Goal: Task Accomplishment & Management: Complete application form

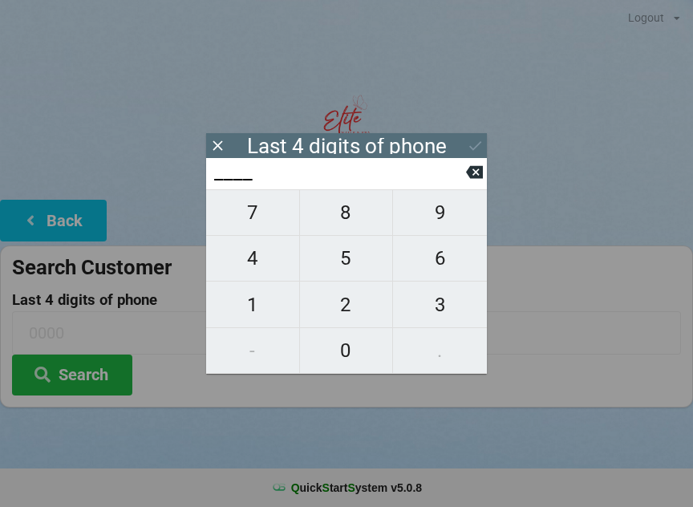
click at [443, 213] on span "9" at bounding box center [440, 213] width 94 height 34
type input "9___"
click at [260, 303] on span "1" at bounding box center [252, 305] width 93 height 34
type input "91__"
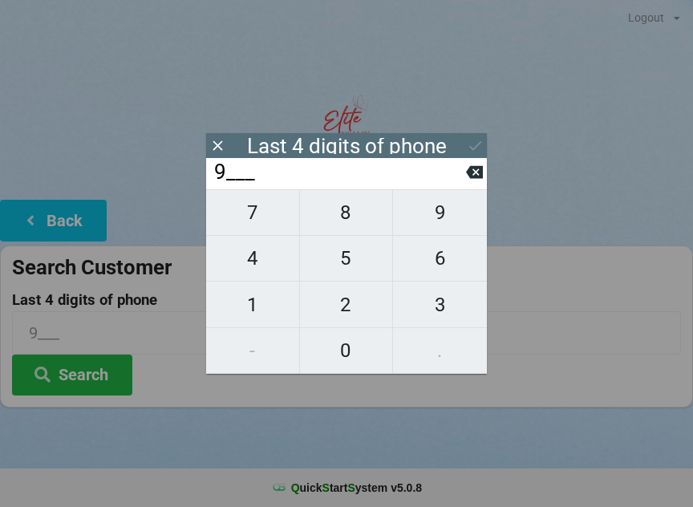
type input "91__"
click at [257, 249] on span "4" at bounding box center [252, 258] width 93 height 34
type input "914_"
click at [440, 307] on span "3" at bounding box center [440, 305] width 94 height 34
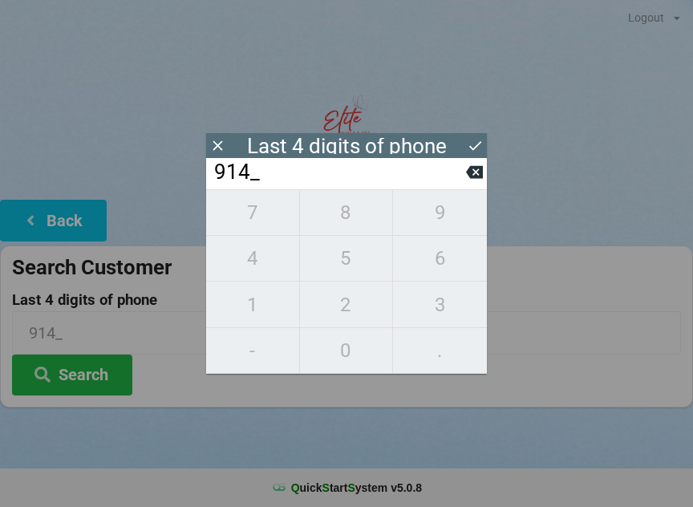
type input "9143"
click at [441, 263] on div "7 8 9 4 5 6 1 2 3 - 0 ." at bounding box center [346, 281] width 281 height 184
click at [466, 183] on button at bounding box center [474, 172] width 17 height 22
click at [470, 179] on icon at bounding box center [474, 172] width 17 height 13
click at [475, 183] on button at bounding box center [474, 172] width 17 height 22
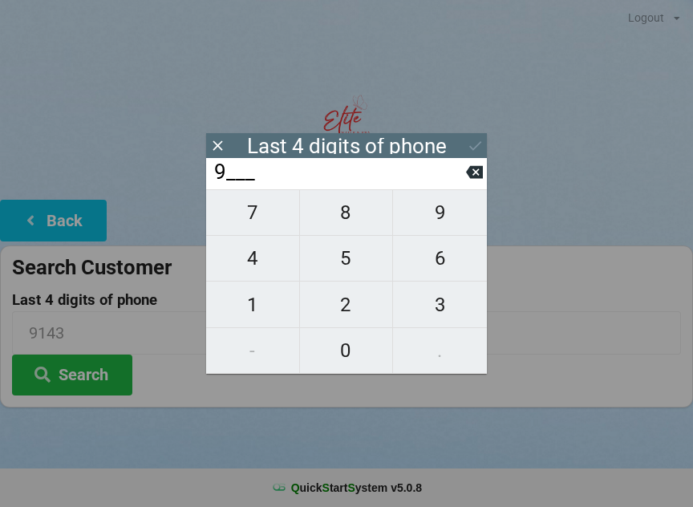
click at [476, 183] on button at bounding box center [474, 172] width 17 height 22
type input "____"
click at [468, 183] on button at bounding box center [474, 172] width 17 height 22
click at [346, 356] on span "0" at bounding box center [346, 351] width 93 height 34
type input "0___"
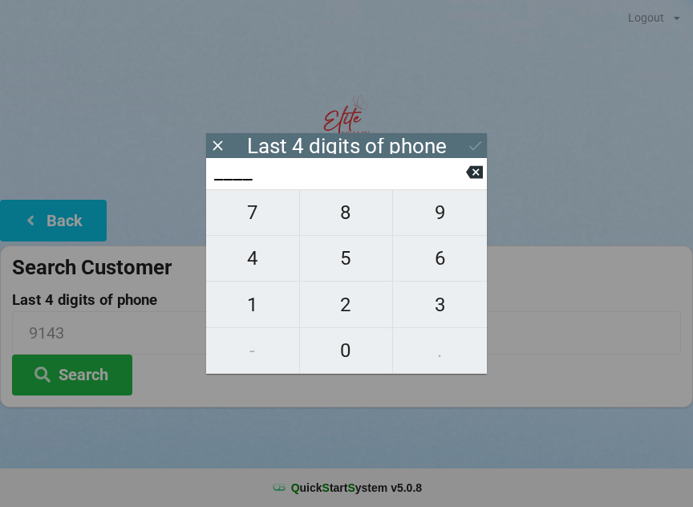
type input "0___"
click at [259, 301] on span "1" at bounding box center [252, 305] width 93 height 34
type input "01__"
click at [437, 218] on span "9" at bounding box center [440, 213] width 94 height 34
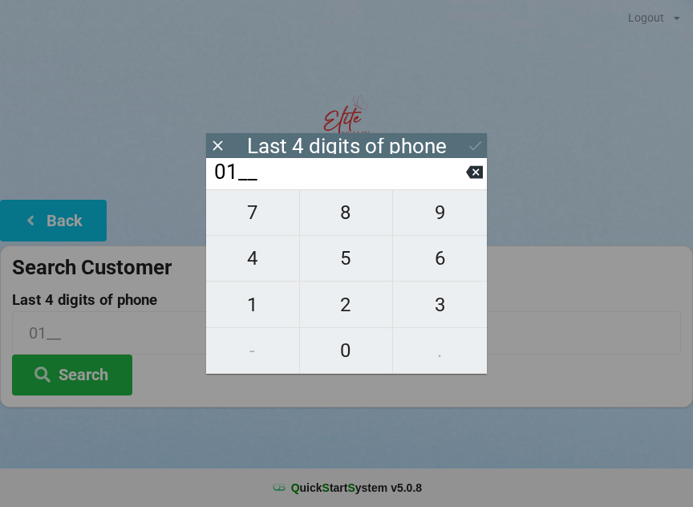
type input "019_"
click at [436, 221] on span "9" at bounding box center [440, 213] width 94 height 34
type input "0199"
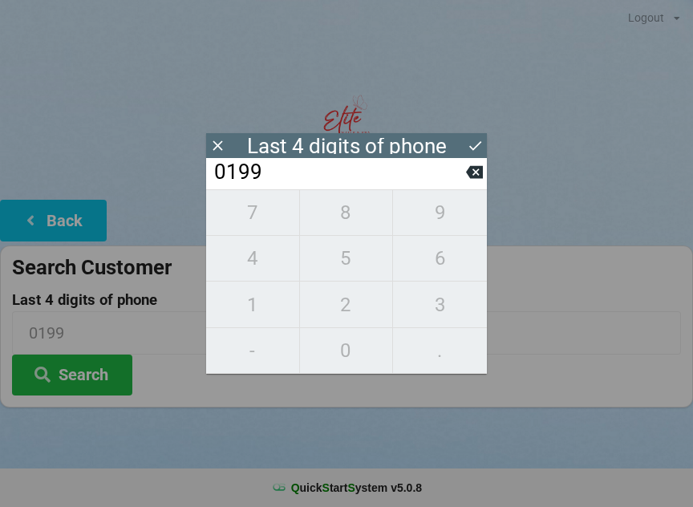
click at [476, 156] on button at bounding box center [475, 146] width 17 height 22
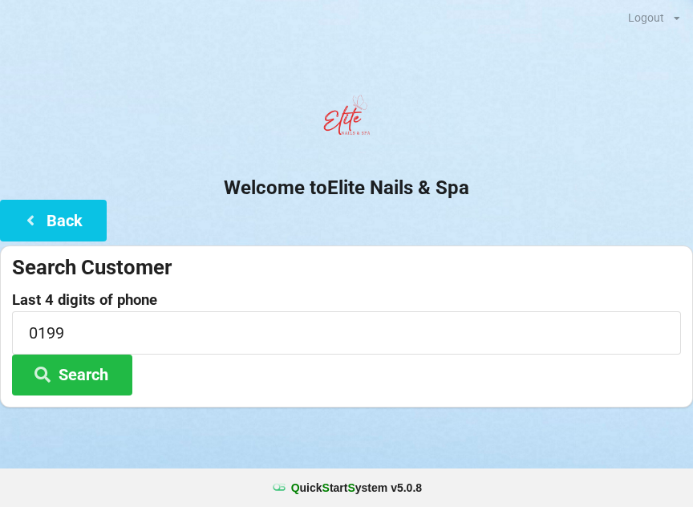
click at [83, 375] on button "Search" at bounding box center [72, 375] width 120 height 41
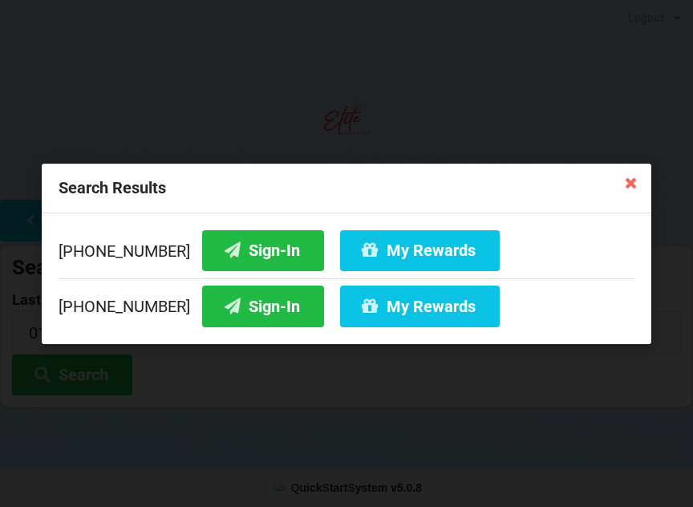
click at [245, 303] on button "Sign-In" at bounding box center [263, 306] width 122 height 41
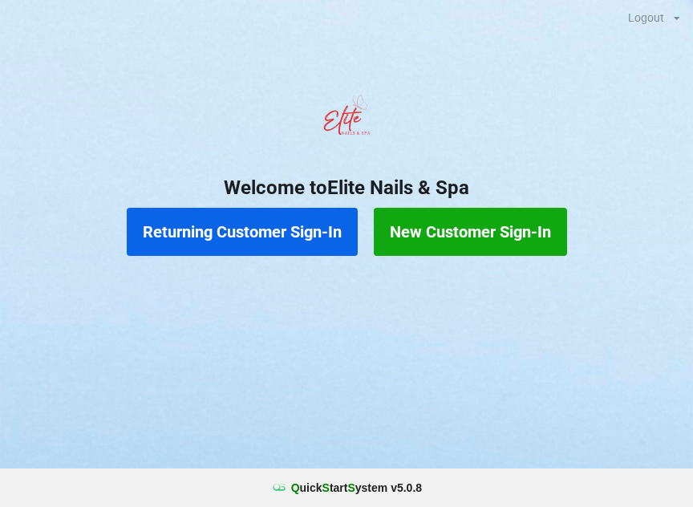
click at [208, 237] on button "Returning Customer Sign-In" at bounding box center [242, 232] width 231 height 48
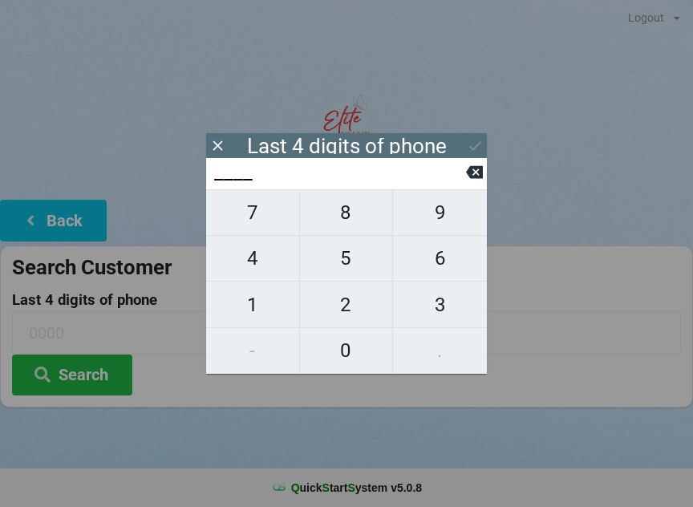
click at [343, 215] on span "8" at bounding box center [346, 213] width 93 height 34
type input "8___"
click at [436, 269] on span "6" at bounding box center [440, 258] width 94 height 34
type input "86__"
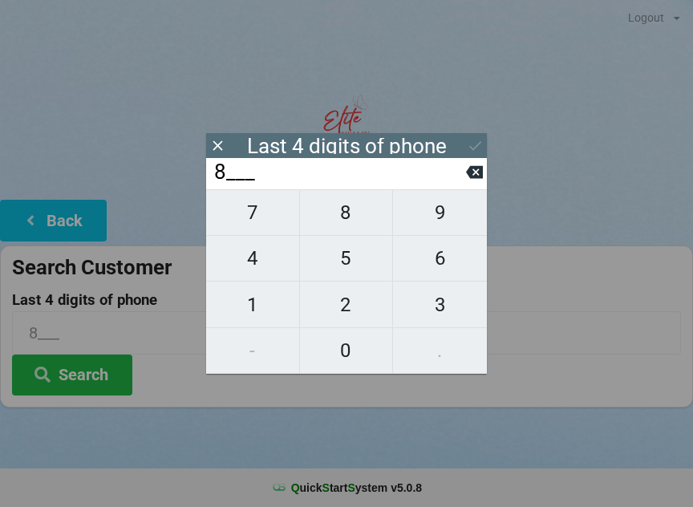
type input "86__"
click at [427, 297] on span "3" at bounding box center [440, 305] width 94 height 34
type input "863_"
click at [419, 303] on span "3" at bounding box center [440, 305] width 94 height 34
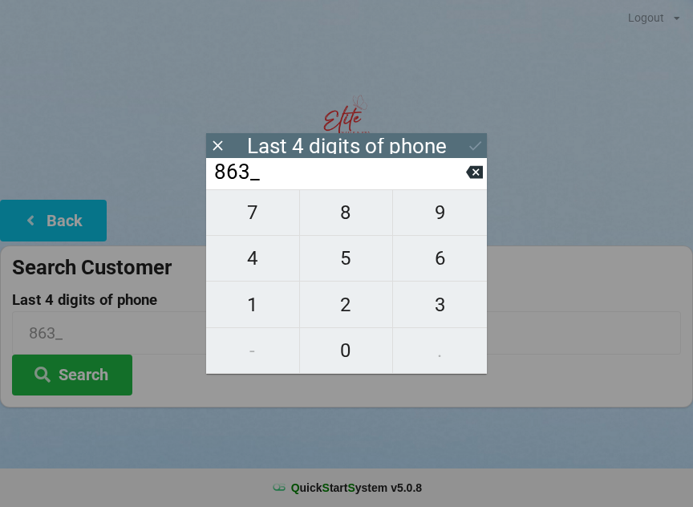
type input "8633"
click at [432, 223] on div "7 8 9 4 5 6 1 2 3 - 0 ." at bounding box center [346, 281] width 281 height 184
click at [439, 228] on div "7 8 9 4 5 6 1 2 3 - 0 ." at bounding box center [346, 281] width 281 height 184
click at [472, 170] on icon at bounding box center [474, 172] width 17 height 17
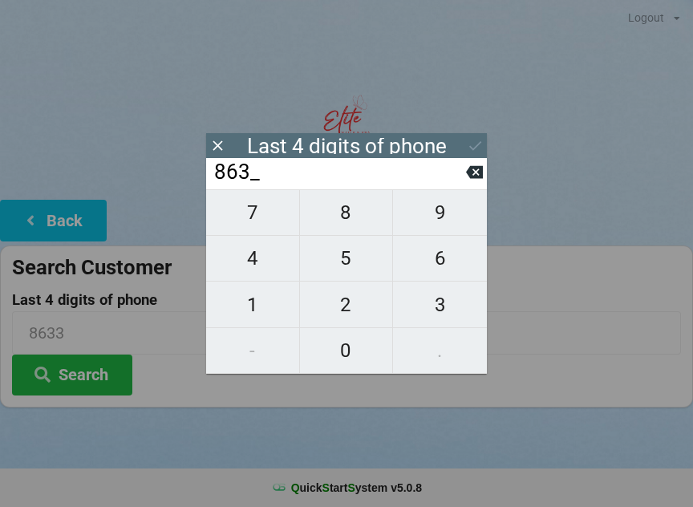
click at [471, 175] on icon at bounding box center [474, 172] width 17 height 13
click at [466, 183] on button at bounding box center [474, 172] width 17 height 22
click at [464, 185] on input "8___" at bounding box center [339, 173] width 253 height 26
click at [479, 174] on icon at bounding box center [474, 172] width 17 height 13
click at [257, 263] on span "4" at bounding box center [252, 258] width 93 height 34
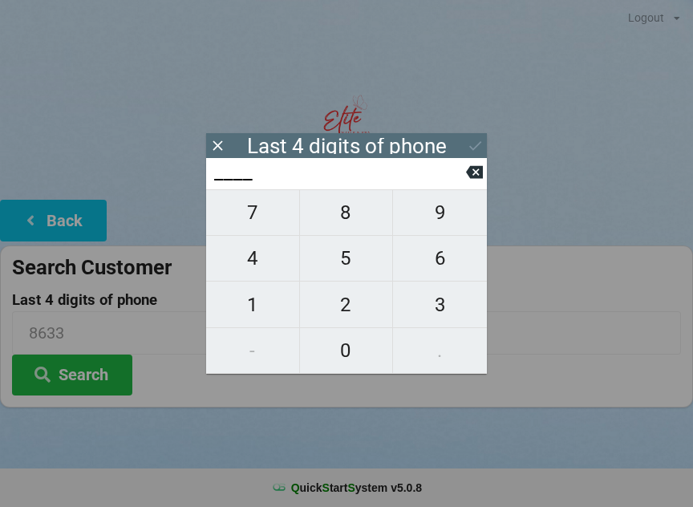
type input "4___"
click at [432, 260] on span "6" at bounding box center [440, 258] width 94 height 34
type input "46__"
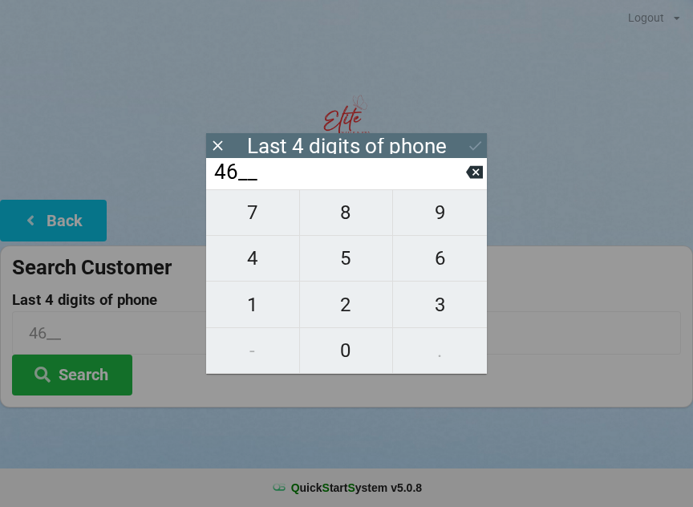
click at [257, 297] on span "1" at bounding box center [252, 305] width 93 height 34
type input "461_"
click at [419, 306] on span "3" at bounding box center [440, 305] width 94 height 34
type input "4613"
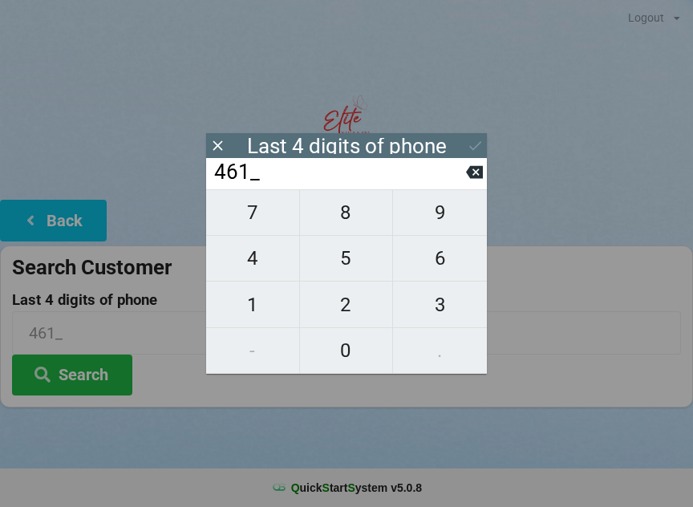
type input "4613"
click at [477, 183] on button at bounding box center [474, 172] width 17 height 22
click at [350, 314] on span "2" at bounding box center [346, 305] width 93 height 34
type input "4612"
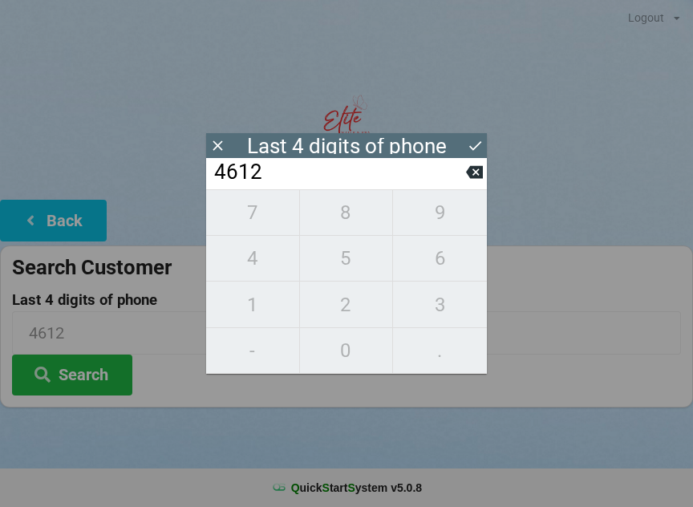
click at [470, 140] on icon at bounding box center [475, 145] width 17 height 17
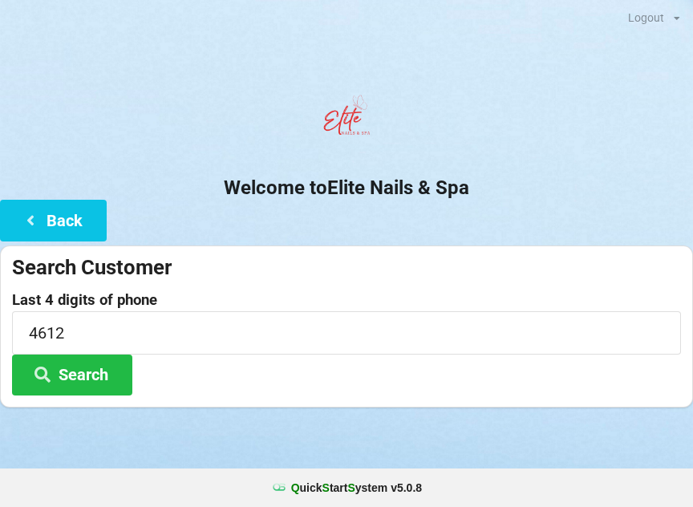
click at [74, 371] on button "Search" at bounding box center [72, 375] width 120 height 41
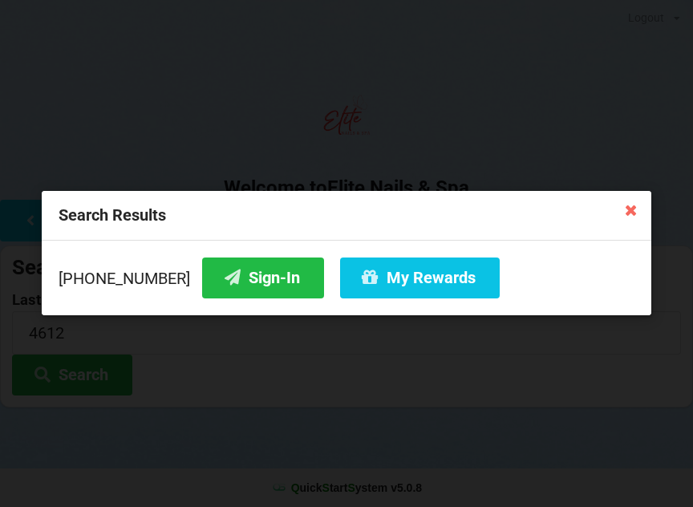
click at [630, 205] on icon at bounding box center [631, 210] width 26 height 26
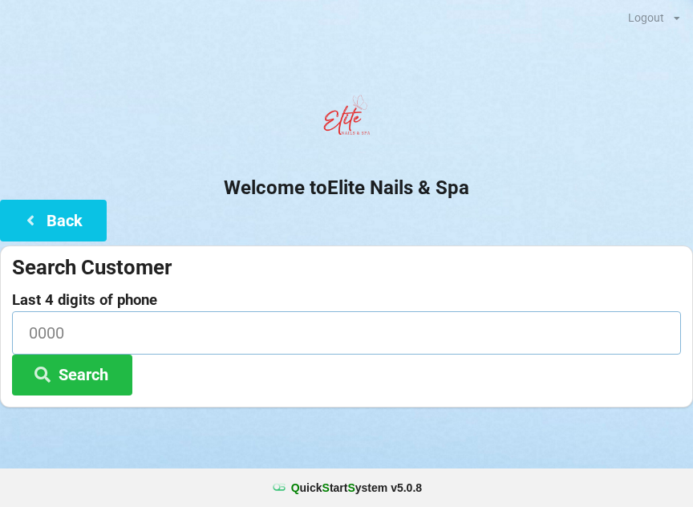
click at [124, 328] on input at bounding box center [346, 332] width 669 height 43
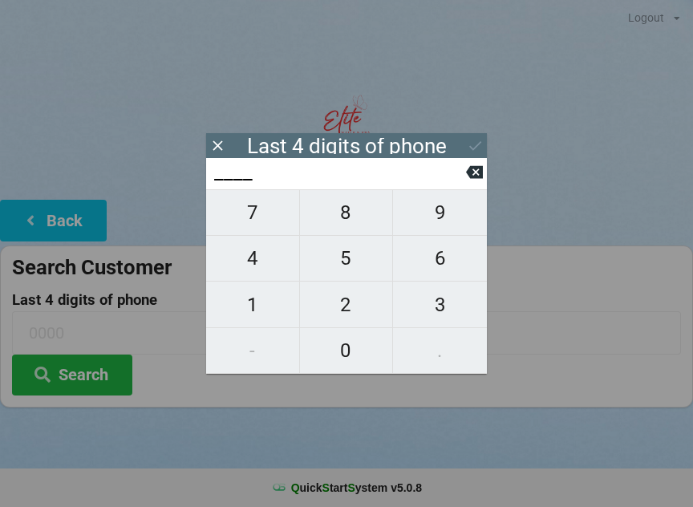
click at [270, 270] on span "4" at bounding box center [252, 258] width 93 height 34
type input "4___"
click at [455, 266] on span "6" at bounding box center [440, 258] width 94 height 34
type input "46__"
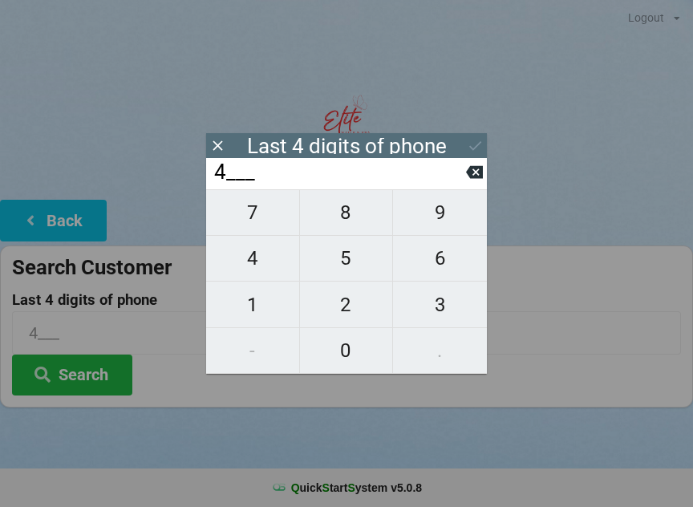
type input "46__"
click at [261, 300] on span "1" at bounding box center [252, 305] width 93 height 34
type input "461_"
click at [436, 310] on span "3" at bounding box center [440, 305] width 94 height 34
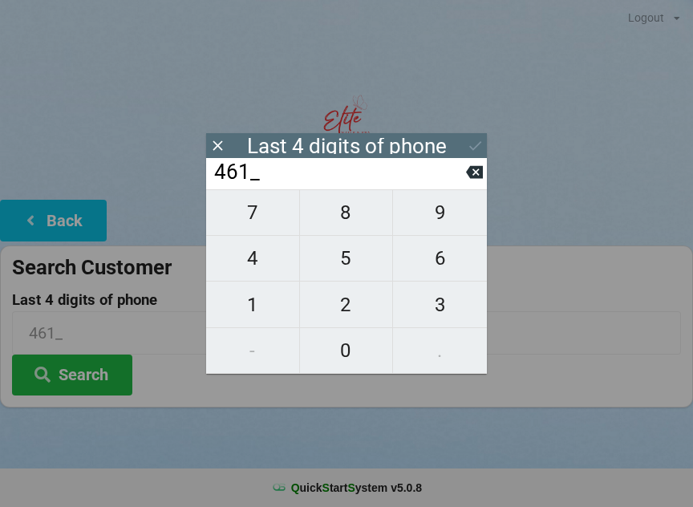
type input "4613"
click at [481, 146] on icon at bounding box center [475, 145] width 17 height 17
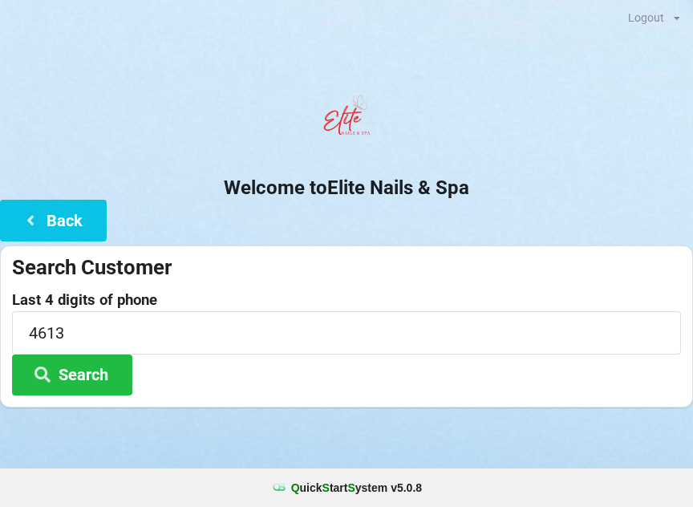
click at [104, 389] on button "Search" at bounding box center [72, 375] width 120 height 41
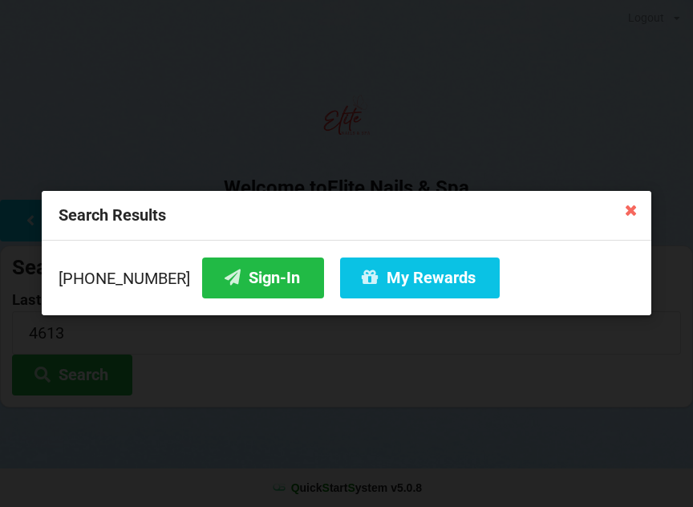
click at [630, 209] on icon at bounding box center [631, 210] width 26 height 26
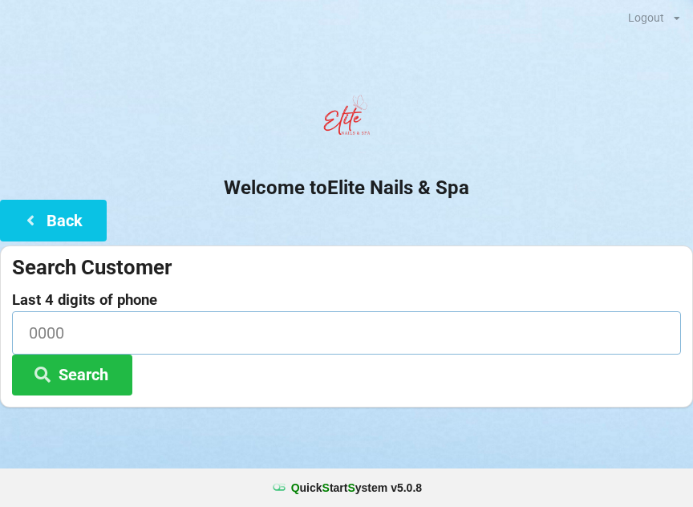
click at [123, 330] on input at bounding box center [346, 332] width 669 height 43
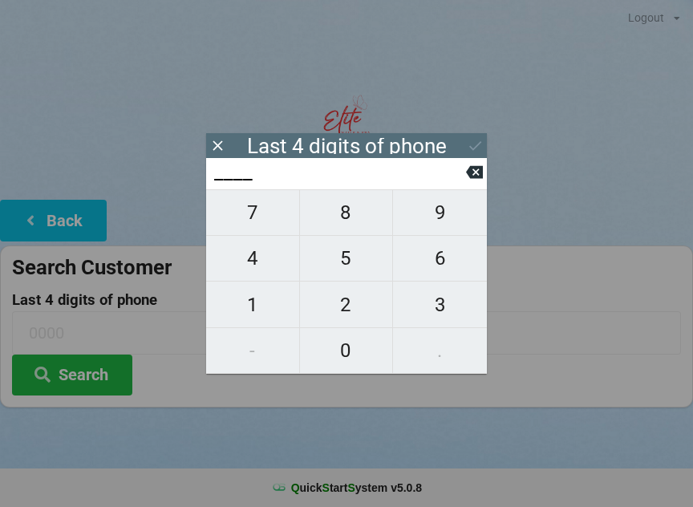
click at [254, 262] on span "4" at bounding box center [252, 258] width 93 height 34
type input "4___"
click at [447, 264] on span "6" at bounding box center [440, 258] width 94 height 34
type input "46__"
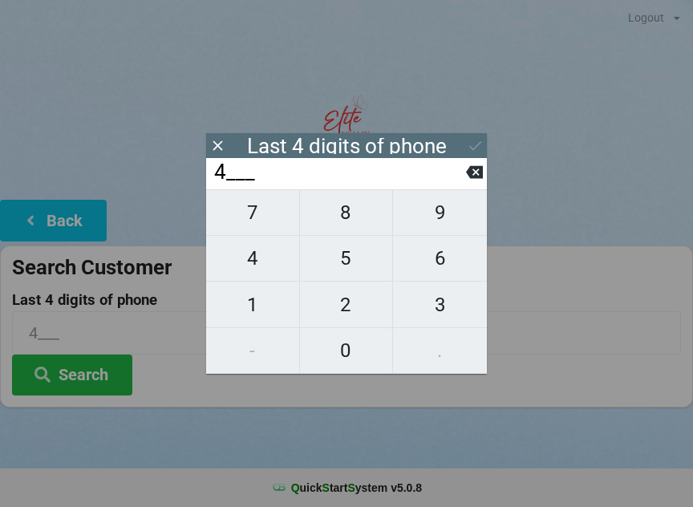
type input "46__"
click at [244, 309] on span "1" at bounding box center [252, 305] width 93 height 34
type input "461_"
click at [341, 306] on span "2" at bounding box center [346, 305] width 93 height 34
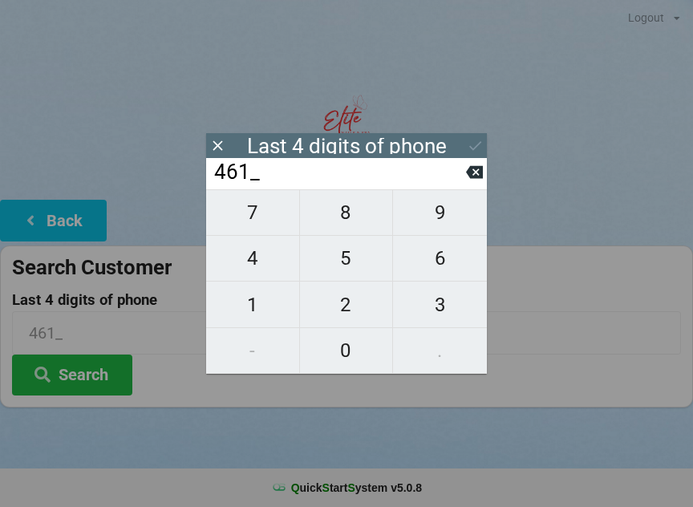
type input "4612"
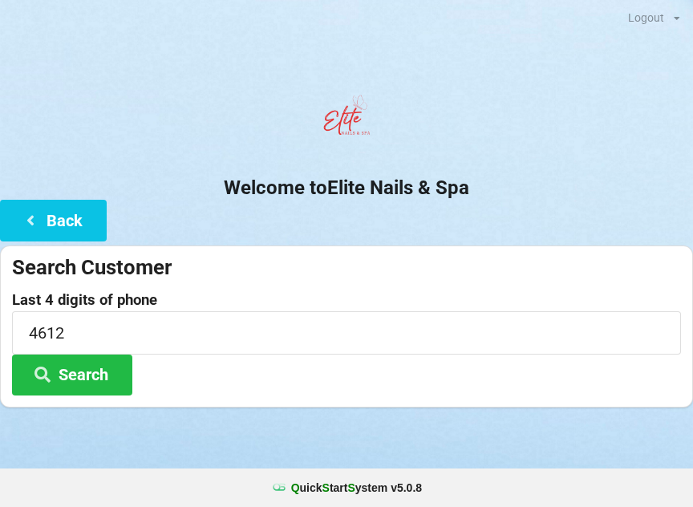
click at [249, 446] on div at bounding box center [346, 427] width 693 height 40
click at [75, 372] on button "Search" at bounding box center [72, 375] width 120 height 41
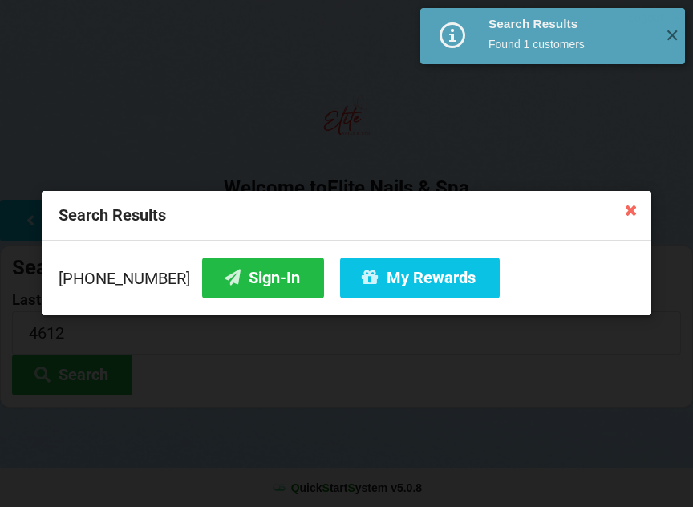
click at [39, 323] on div "Search Results [PHONE_NUMBER] Sign-In My Rewards" at bounding box center [346, 253] width 693 height 507
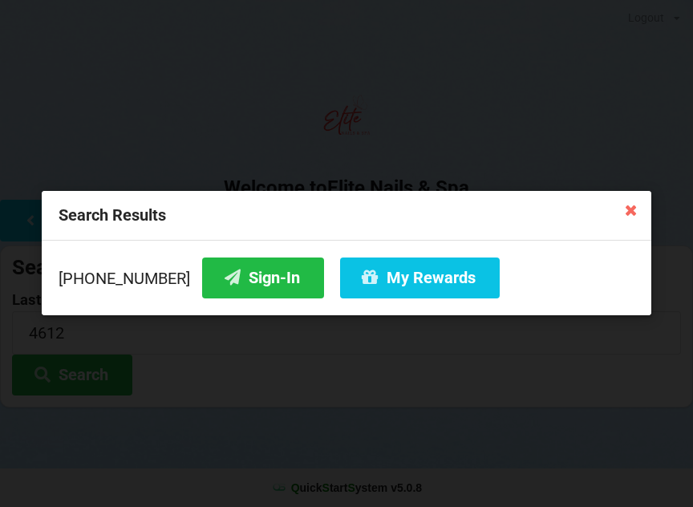
click at [107, 406] on div "Search Results [PHONE_NUMBER] Sign-In My Rewards" at bounding box center [346, 253] width 693 height 507
click at [632, 205] on icon at bounding box center [631, 210] width 26 height 26
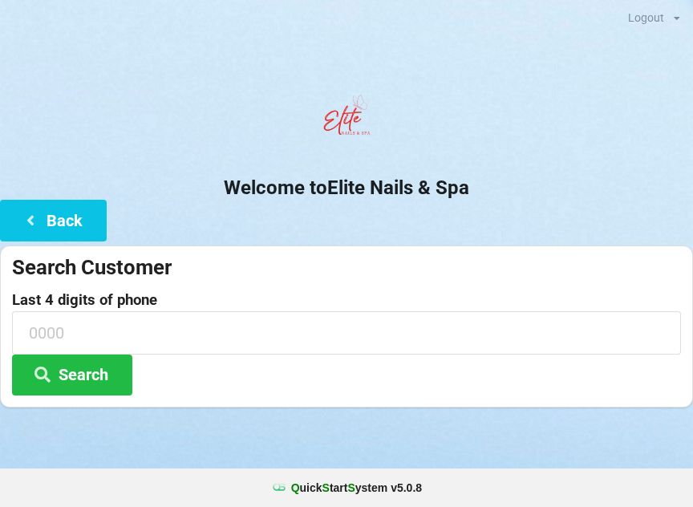
click at [47, 213] on button "Back" at bounding box center [53, 220] width 107 height 41
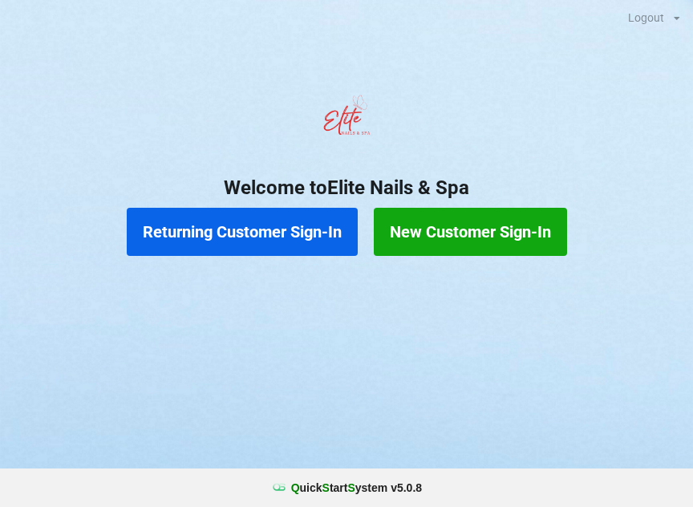
click at [465, 225] on button "New Customer Sign-In" at bounding box center [470, 232] width 193 height 48
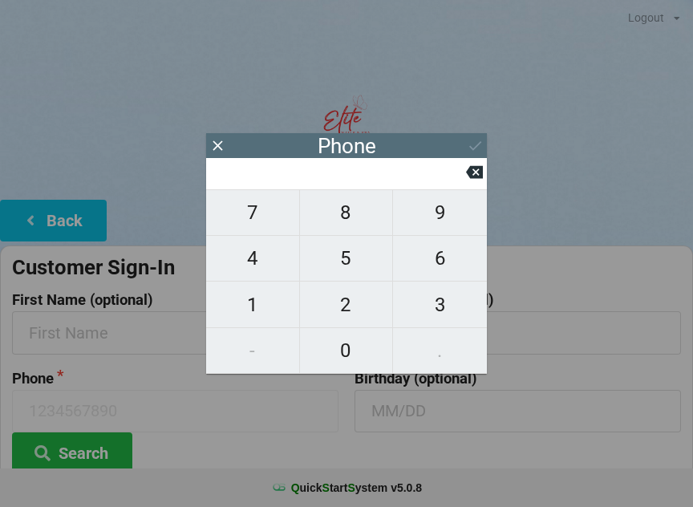
click at [351, 225] on span "8" at bounding box center [346, 213] width 93 height 34
type input "8"
click at [442, 264] on span "6" at bounding box center [440, 258] width 94 height 34
type input "86"
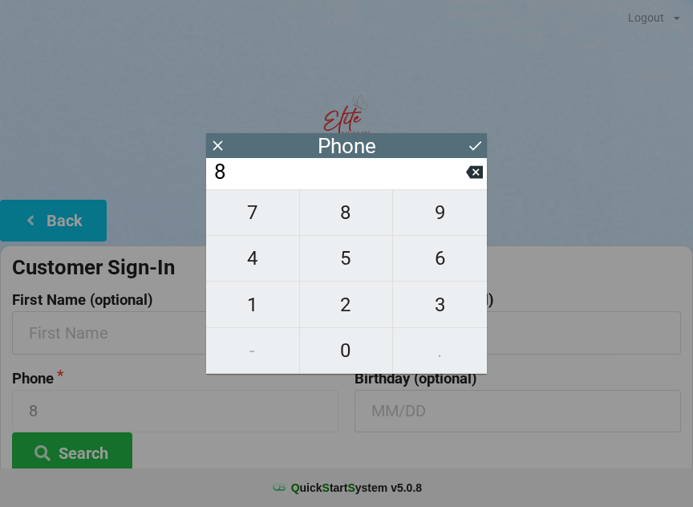
type input "86"
click at [434, 307] on span "3" at bounding box center [440, 305] width 94 height 34
type input "863"
click at [436, 306] on span "3" at bounding box center [440, 305] width 94 height 34
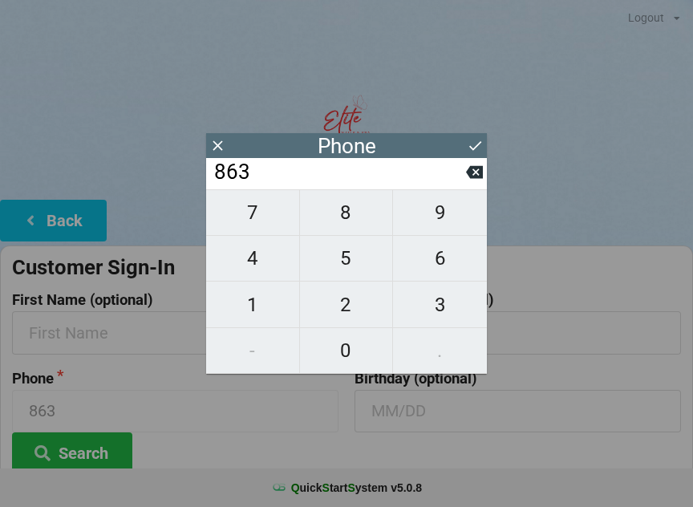
type input "8633"
click at [429, 223] on span "9" at bounding box center [440, 213] width 94 height 34
type input "86339"
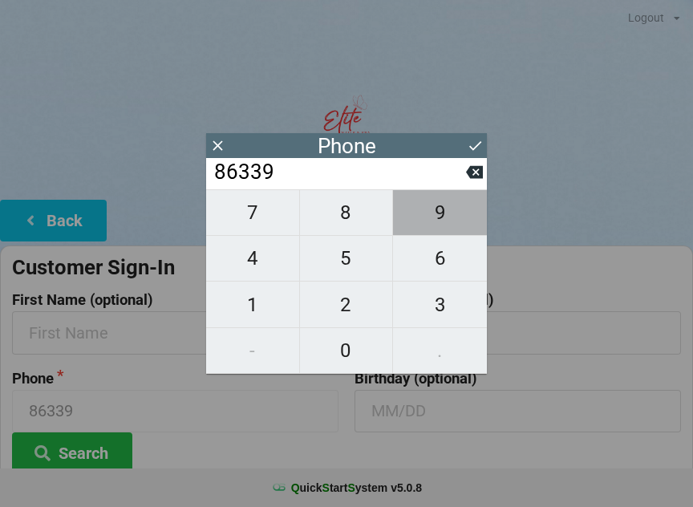
click at [436, 218] on span "9" at bounding box center [440, 213] width 94 height 34
type input "863399"
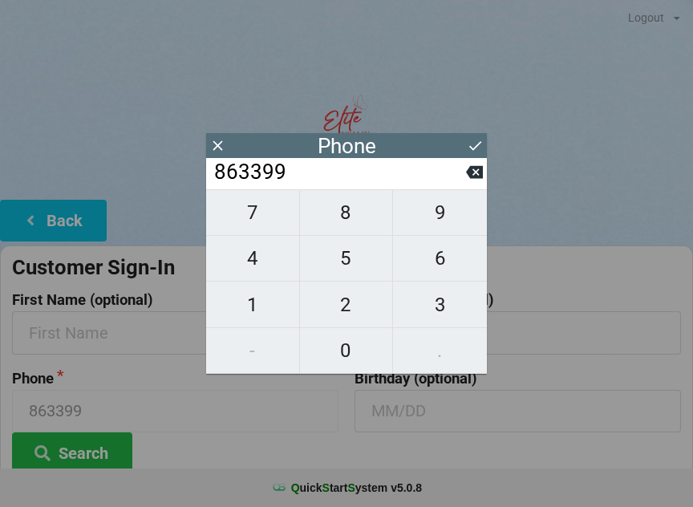
click at [264, 261] on span "4" at bounding box center [252, 258] width 93 height 34
type input "8633994"
click at [440, 256] on span "6" at bounding box center [440, 258] width 94 height 34
type input "86339946"
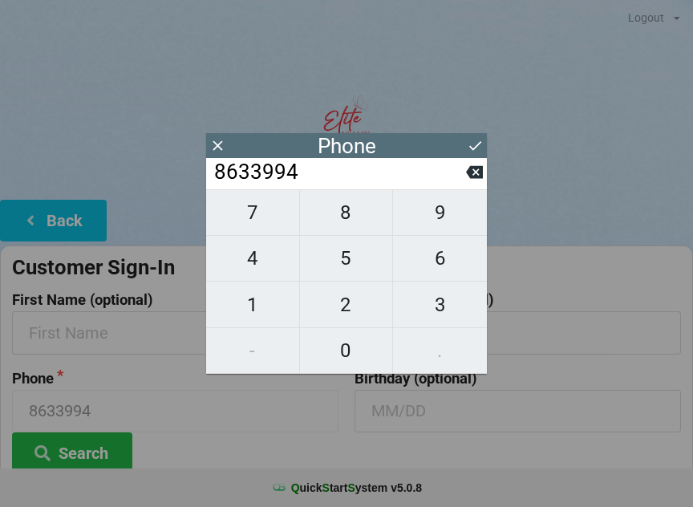
type input "86339946"
click at [252, 310] on span "1" at bounding box center [252, 305] width 93 height 34
type input "863399461"
click at [444, 305] on span "3" at bounding box center [440, 305] width 94 height 34
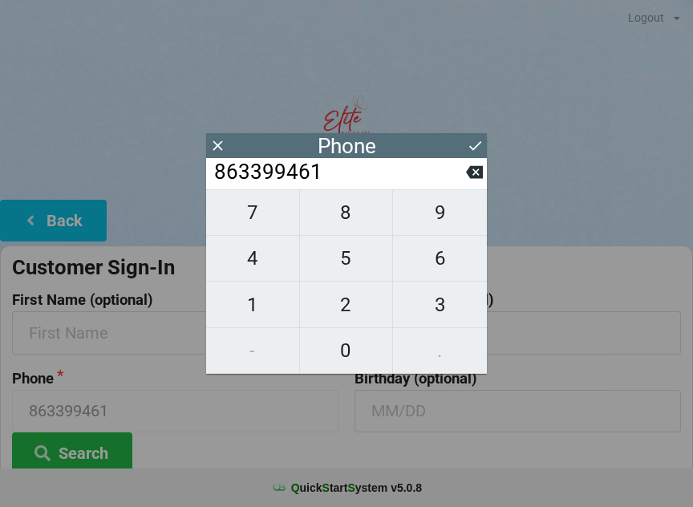
type input "8633994613"
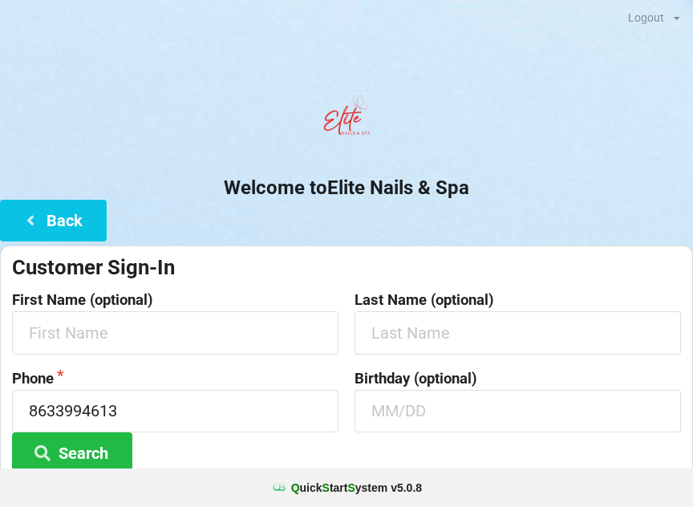
click at [224, 472] on div "Q uick S tart S ystem v 5.0.8" at bounding box center [346, 487] width 693 height 39
click at [75, 324] on input "text" at bounding box center [175, 332] width 326 height 43
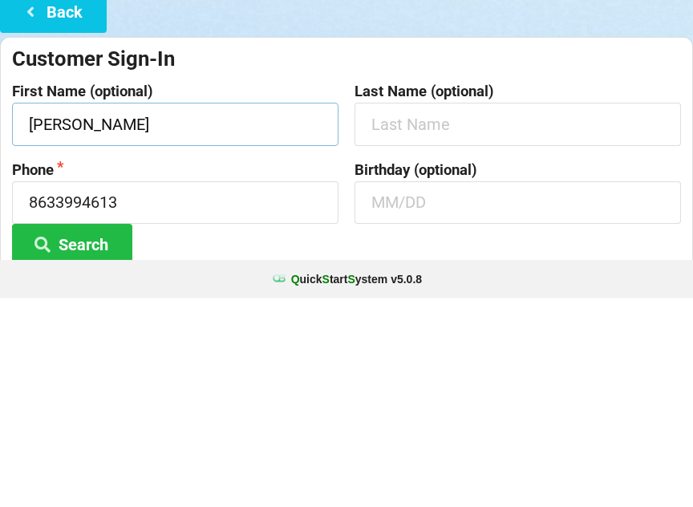
type input "[PERSON_NAME]"
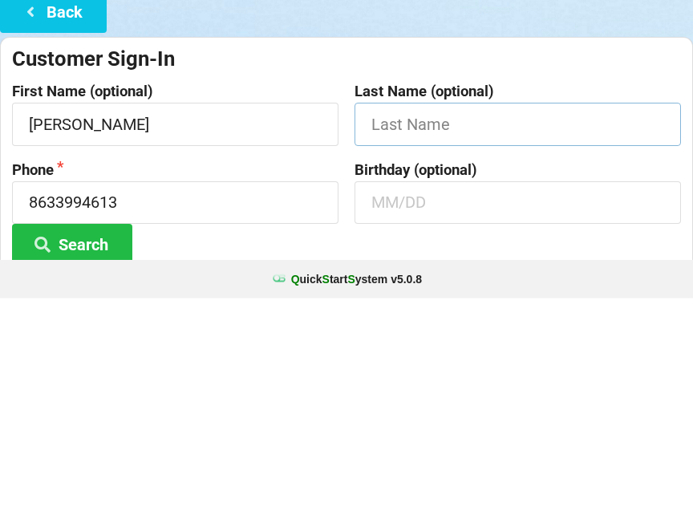
click at [420, 311] on input "text" at bounding box center [518, 332] width 326 height 43
type input "[PERSON_NAME]"
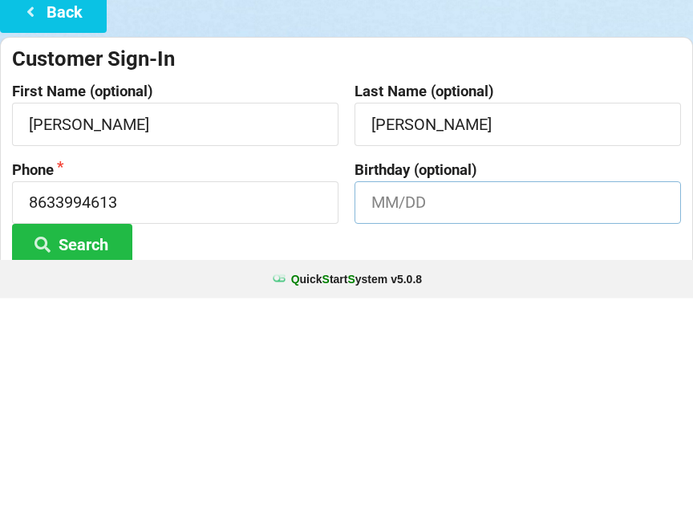
click at [416, 390] on input "text" at bounding box center [518, 411] width 326 height 43
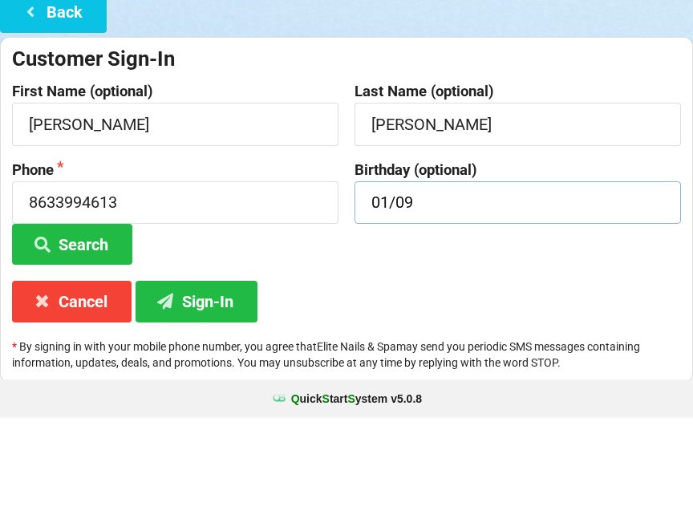
type input "01/09"
click at [199, 370] on button "Sign-In" at bounding box center [197, 390] width 122 height 41
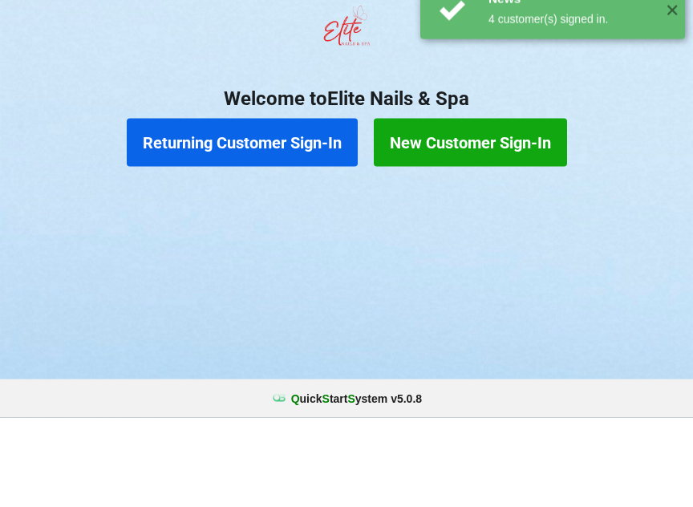
scroll to position [0, 0]
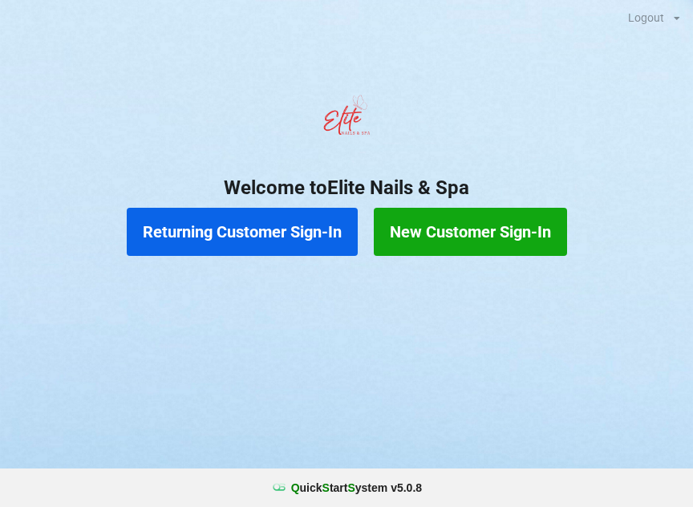
click at [244, 223] on button "Returning Customer Sign-In" at bounding box center [242, 232] width 231 height 48
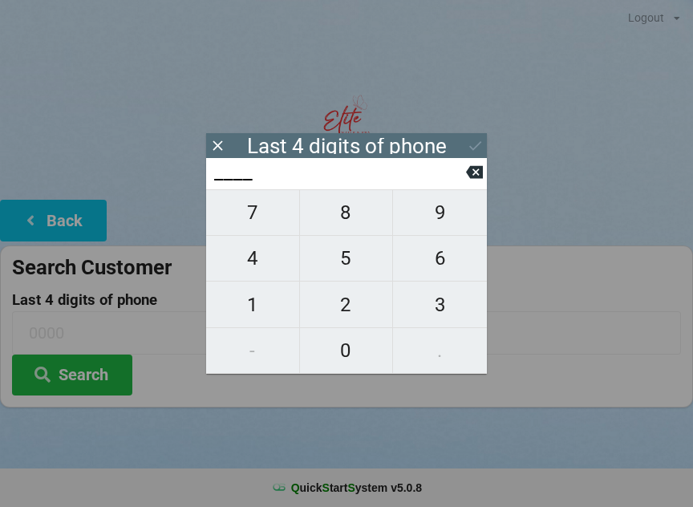
click at [249, 265] on span "4" at bounding box center [252, 258] width 93 height 34
type input "4___"
click at [336, 217] on span "8" at bounding box center [346, 213] width 93 height 34
type input "48__"
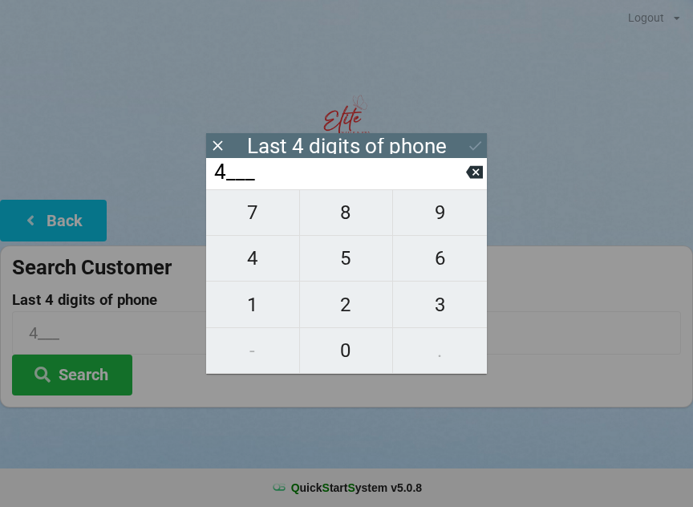
type input "48__"
click at [346, 355] on span "0" at bounding box center [346, 351] width 93 height 34
type input "480_"
click at [341, 204] on button "8" at bounding box center [347, 212] width 94 height 47
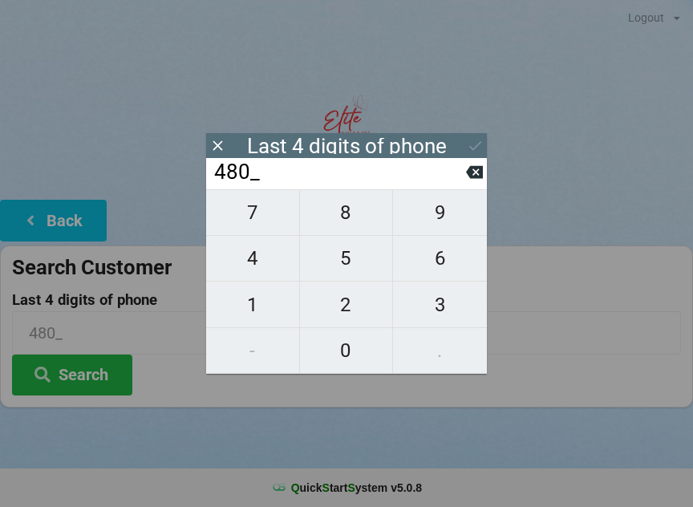
type input "4808"
click at [428, 268] on div "7 8 9 4 5 6 1 2 3 - 0 ." at bounding box center [346, 281] width 281 height 184
click at [335, 220] on div "7 8 9 4 5 6 1 2 3 - 0 ." at bounding box center [346, 281] width 281 height 184
click at [464, 185] on input "4808" at bounding box center [339, 173] width 253 height 26
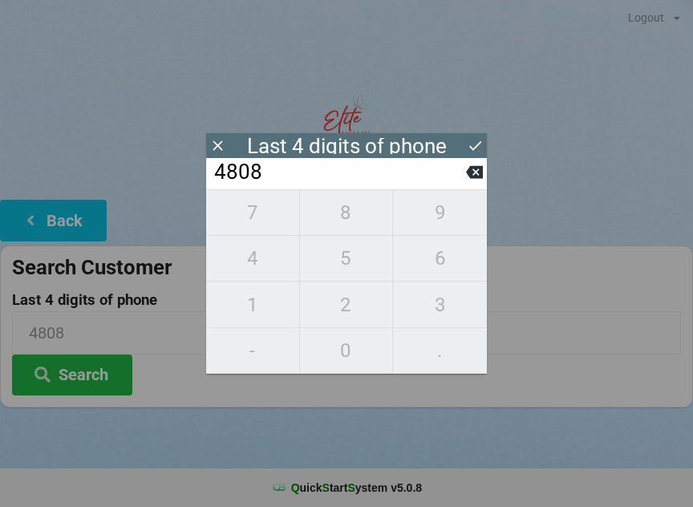
click at [472, 183] on button at bounding box center [474, 172] width 17 height 22
click at [479, 183] on button at bounding box center [474, 172] width 17 height 22
click at [480, 179] on icon at bounding box center [474, 172] width 17 height 13
click at [476, 177] on icon at bounding box center [474, 172] width 17 height 17
click at [474, 167] on button at bounding box center [474, 172] width 17 height 22
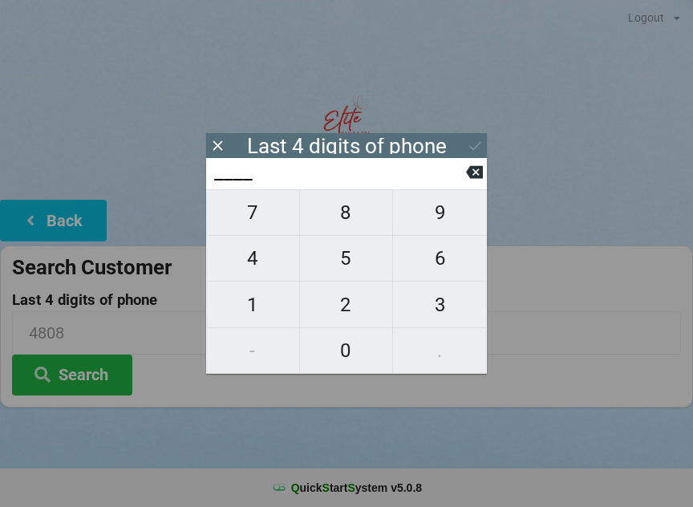
click at [486, 160] on div "____" at bounding box center [346, 173] width 281 height 31
click at [338, 364] on span "0" at bounding box center [346, 351] width 93 height 34
type input "0___"
click at [350, 312] on span "2" at bounding box center [346, 305] width 93 height 34
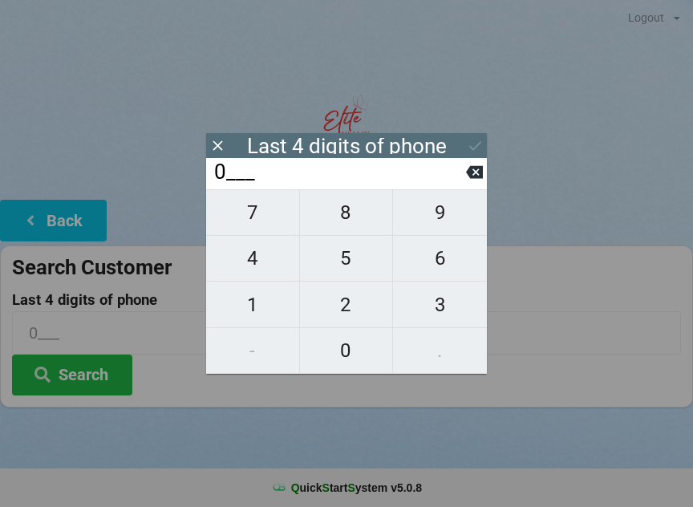
type input "02__"
click at [340, 316] on span "2" at bounding box center [346, 305] width 93 height 34
type input "022_"
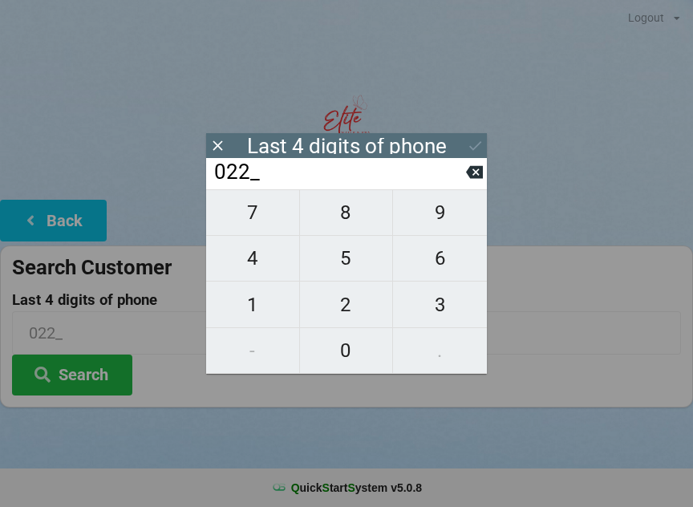
click at [351, 222] on span "8" at bounding box center [346, 213] width 93 height 34
type input "0228"
click at [483, 137] on icon at bounding box center [475, 145] width 17 height 17
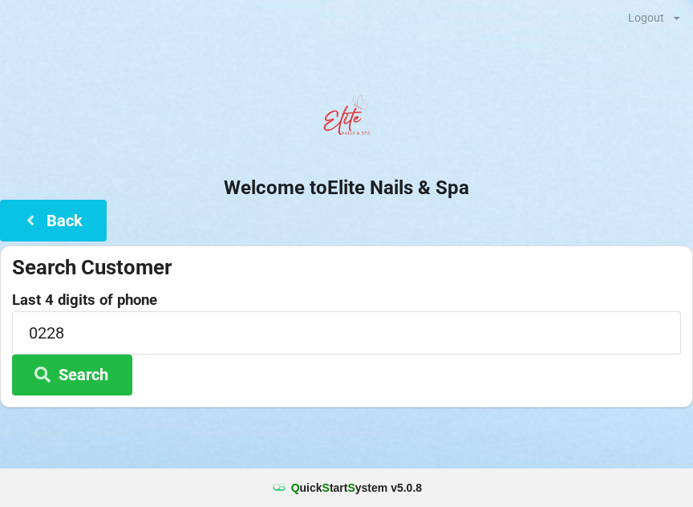
click at [77, 378] on button "Search" at bounding box center [72, 375] width 120 height 41
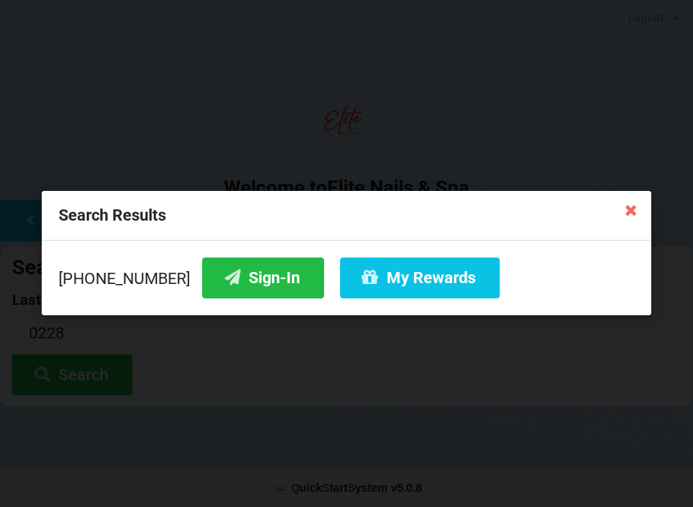
click at [238, 266] on button "Sign-In" at bounding box center [263, 277] width 122 height 41
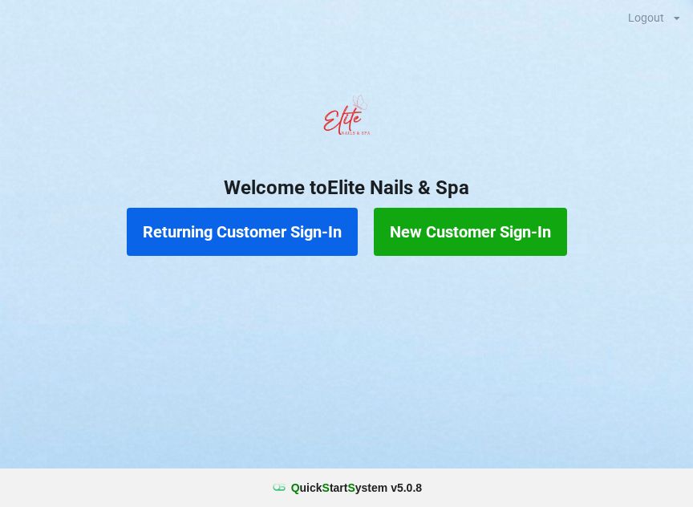
click at [244, 228] on button "Returning Customer Sign-In" at bounding box center [242, 232] width 231 height 48
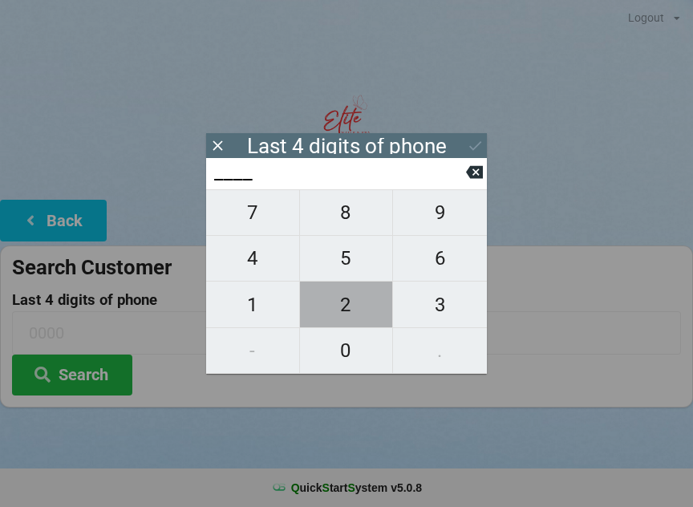
click at [355, 306] on span "2" at bounding box center [346, 305] width 93 height 34
type input "2___"
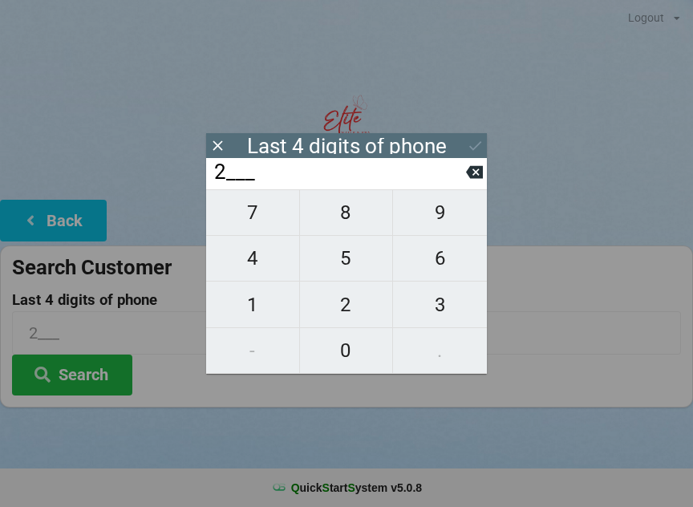
click at [343, 359] on span "0" at bounding box center [346, 351] width 93 height 34
type input "20__"
click at [442, 309] on span "3" at bounding box center [440, 305] width 94 height 34
type input "203_"
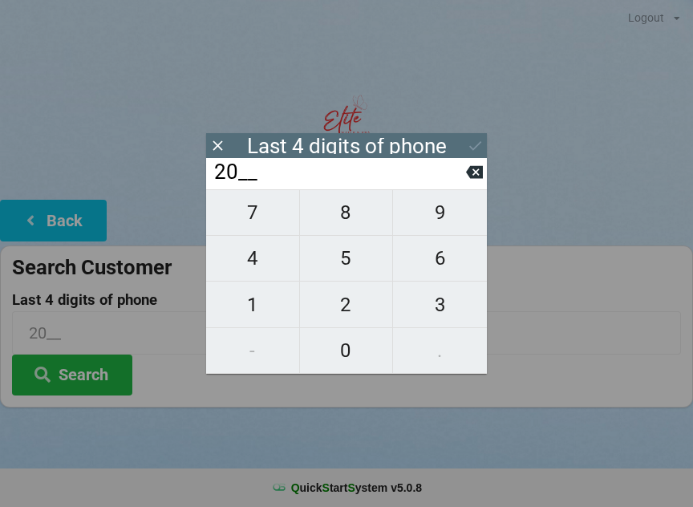
type input "203_"
click at [261, 306] on span "1" at bounding box center [252, 305] width 93 height 34
type input "2031"
click at [77, 372] on button "Search" at bounding box center [72, 375] width 120 height 41
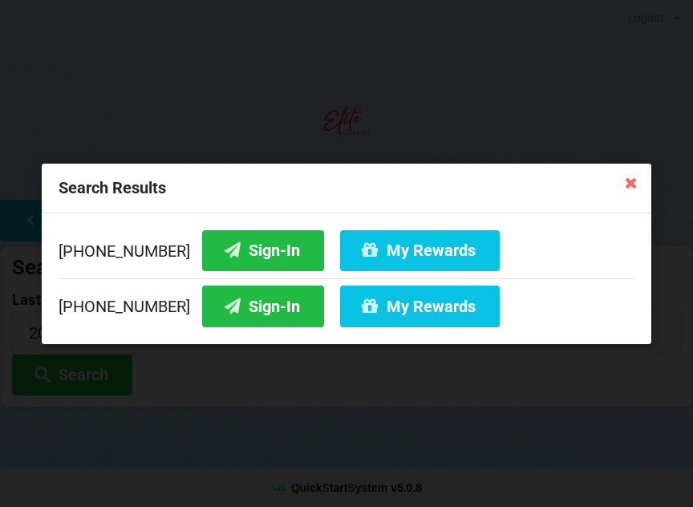
click at [231, 314] on button "Sign-In" at bounding box center [263, 306] width 122 height 41
